Goal: Find specific page/section: Find specific page/section

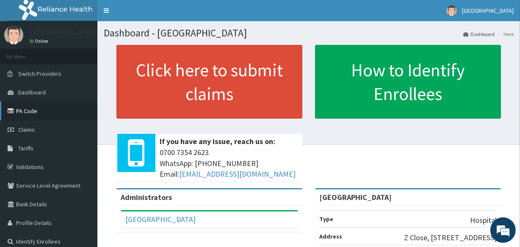
click at [30, 115] on link "PA Code" at bounding box center [48, 111] width 97 height 19
click at [44, 160] on link "Validations" at bounding box center [48, 167] width 97 height 19
click at [35, 113] on link "PA Code" at bounding box center [48, 111] width 97 height 19
click at [33, 114] on link "PA Code" at bounding box center [48, 111] width 97 height 19
